Goal: Navigation & Orientation: Find specific page/section

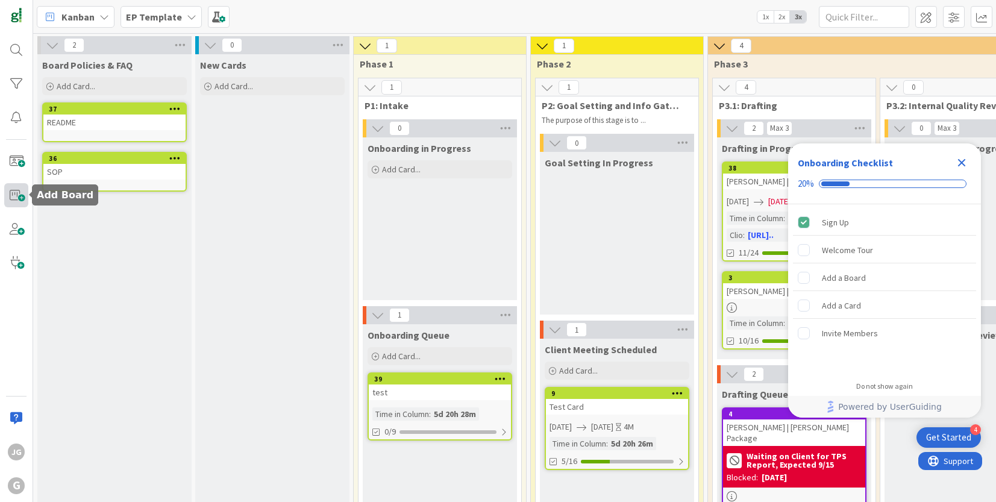
click at [15, 189] on span at bounding box center [16, 195] width 24 height 24
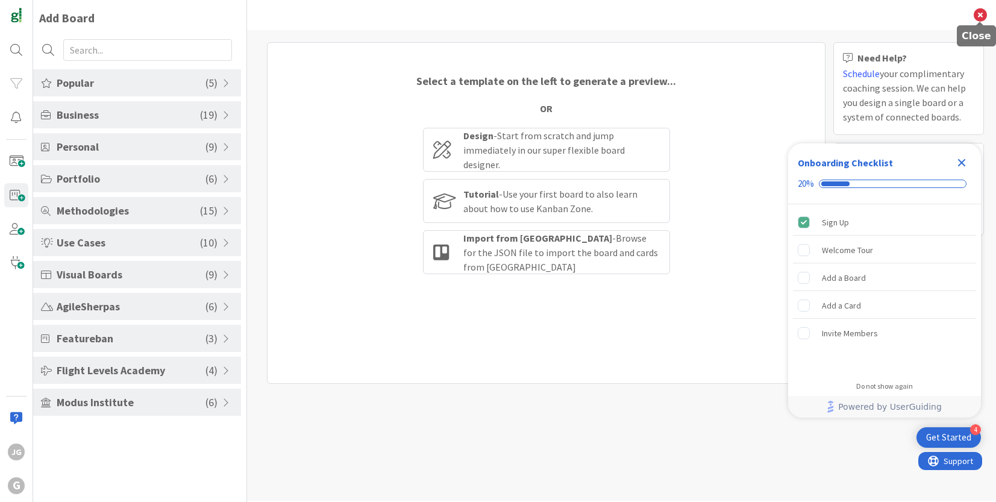
click at [981, 15] on icon at bounding box center [979, 14] width 13 height 13
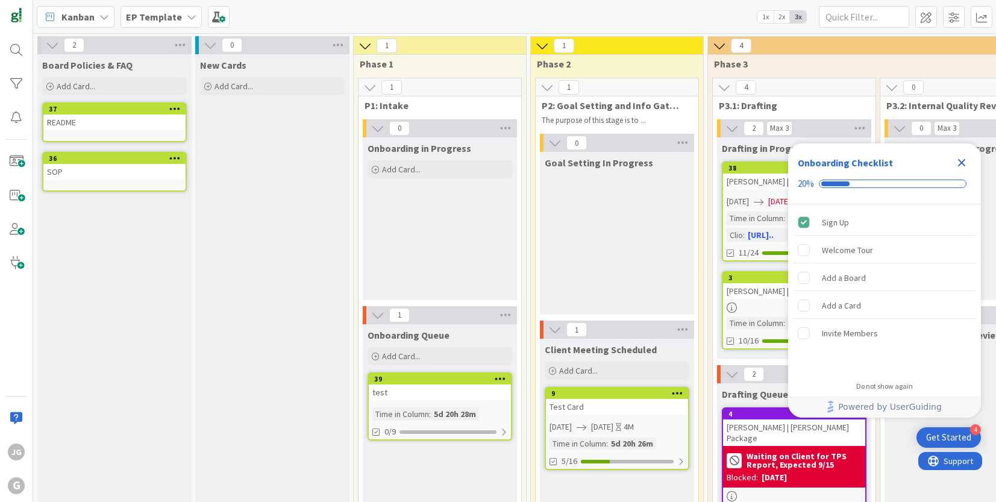
click at [163, 14] on b "EP Template" at bounding box center [154, 17] width 56 height 12
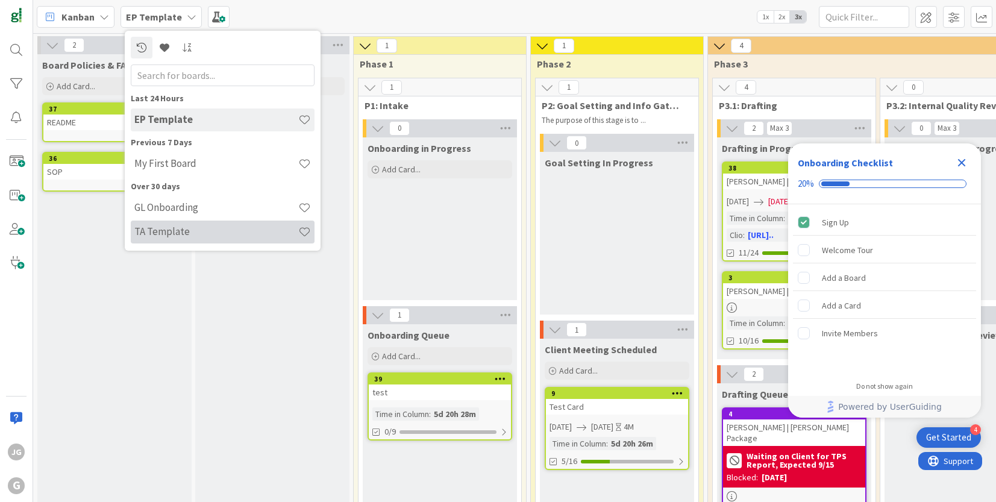
click at [184, 227] on h4 "TA Template" at bounding box center [216, 231] width 164 height 12
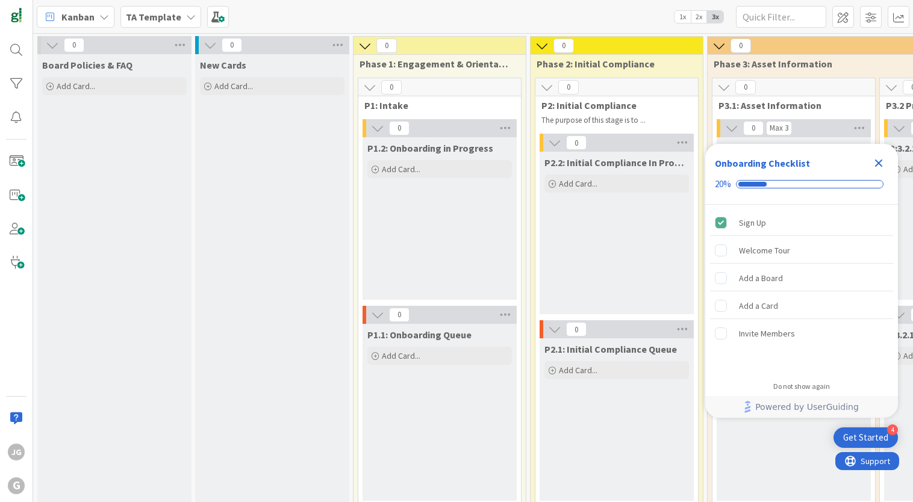
click at [879, 166] on icon "Close Checklist" at bounding box center [879, 163] width 14 height 14
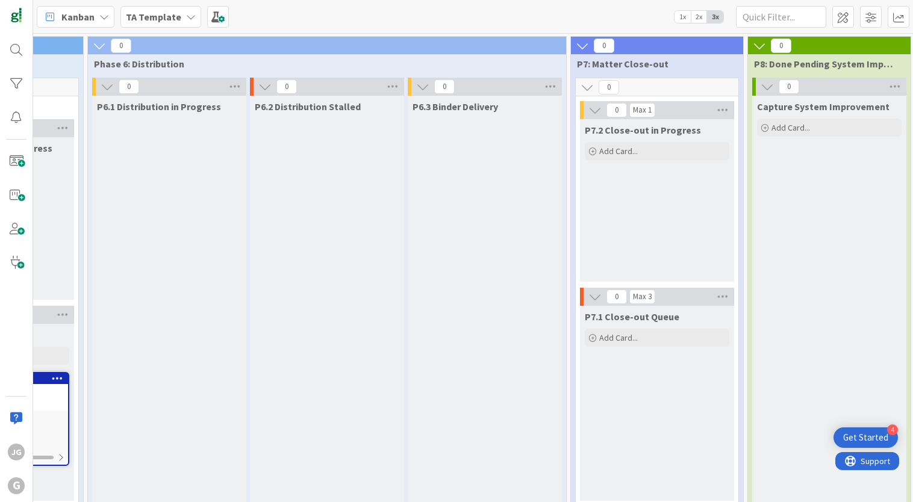
scroll to position [0, 1947]
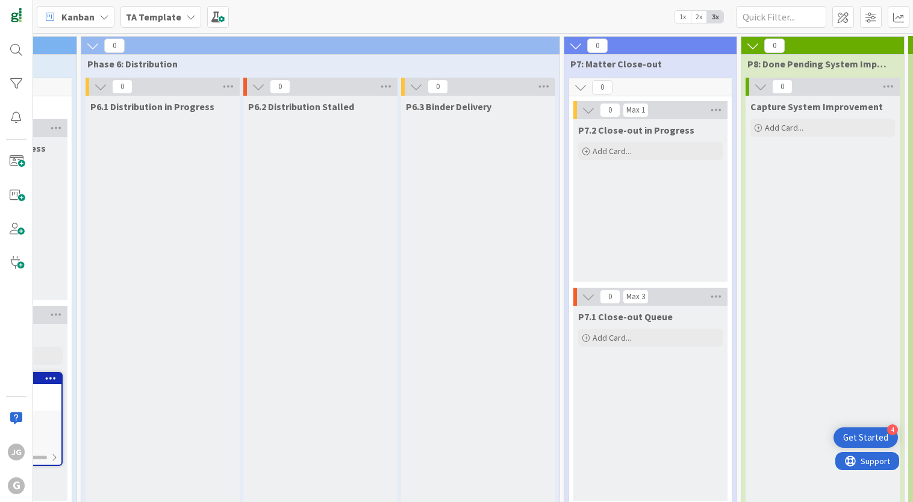
click at [186, 17] on icon at bounding box center [191, 17] width 10 height 10
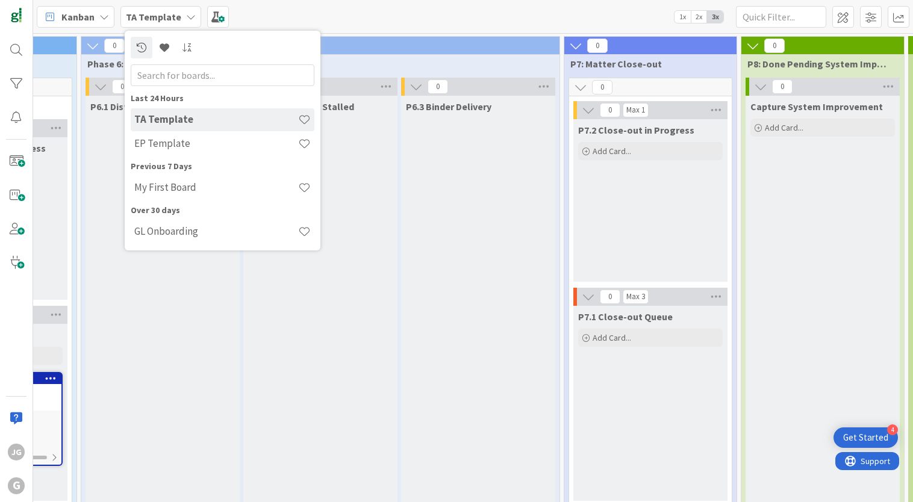
click at [269, 12] on div "Kanban TA Template Last 24 Hours TA Template EP Template Previous 7 Days My Fir…" at bounding box center [473, 16] width 880 height 33
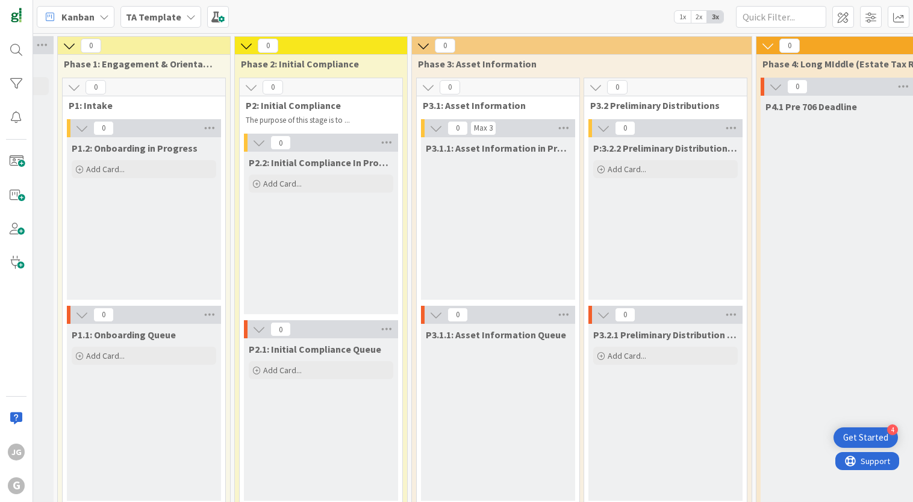
scroll to position [0, 286]
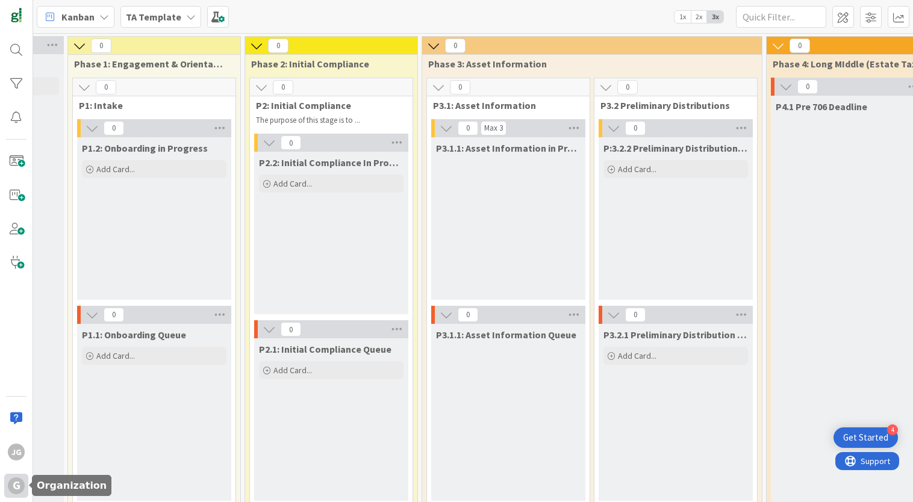
click at [16, 488] on div "G" at bounding box center [16, 486] width 17 height 17
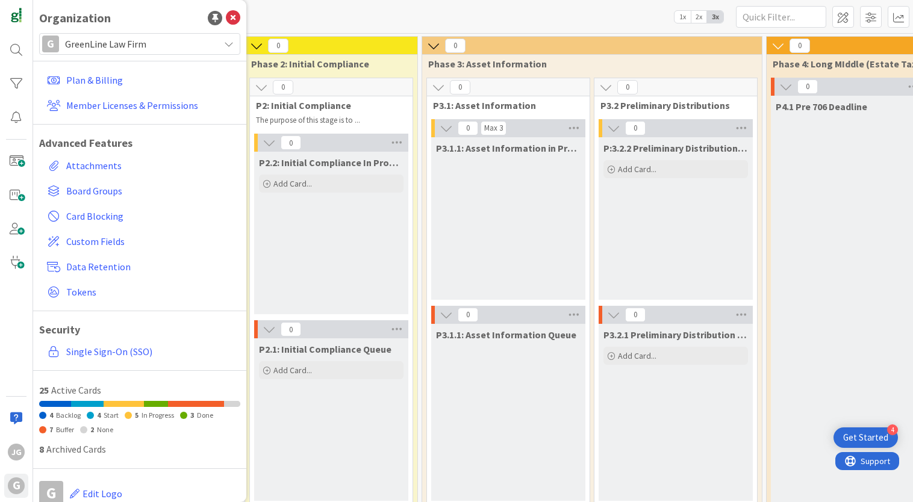
click at [217, 38] on div "G GreenLine Law Firm" at bounding box center [139, 44] width 201 height 22
click at [207, 46] on div "G GreenLine Law Firm" at bounding box center [139, 44] width 201 height 22
